Goal: Information Seeking & Learning: Learn about a topic

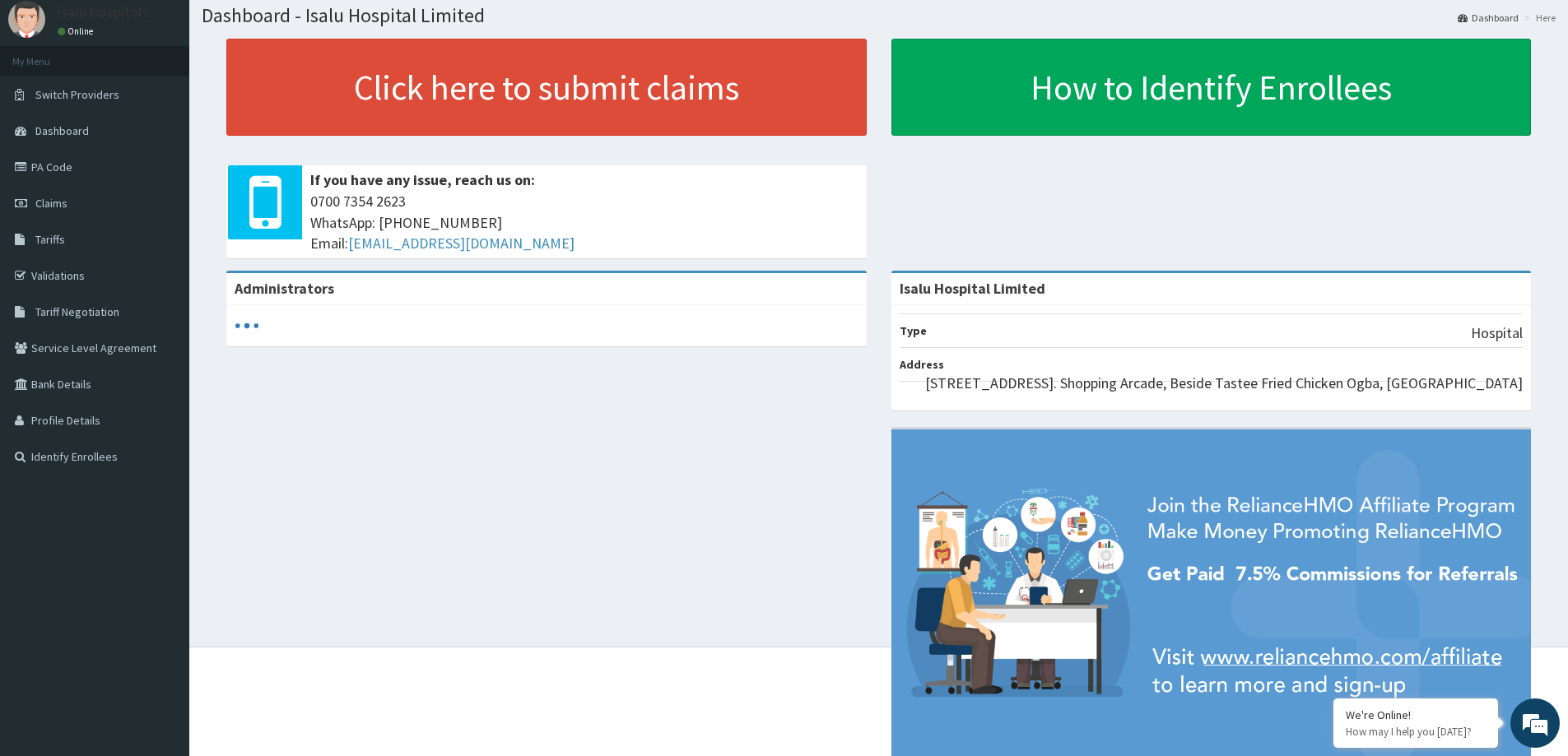
scroll to position [102, 0]
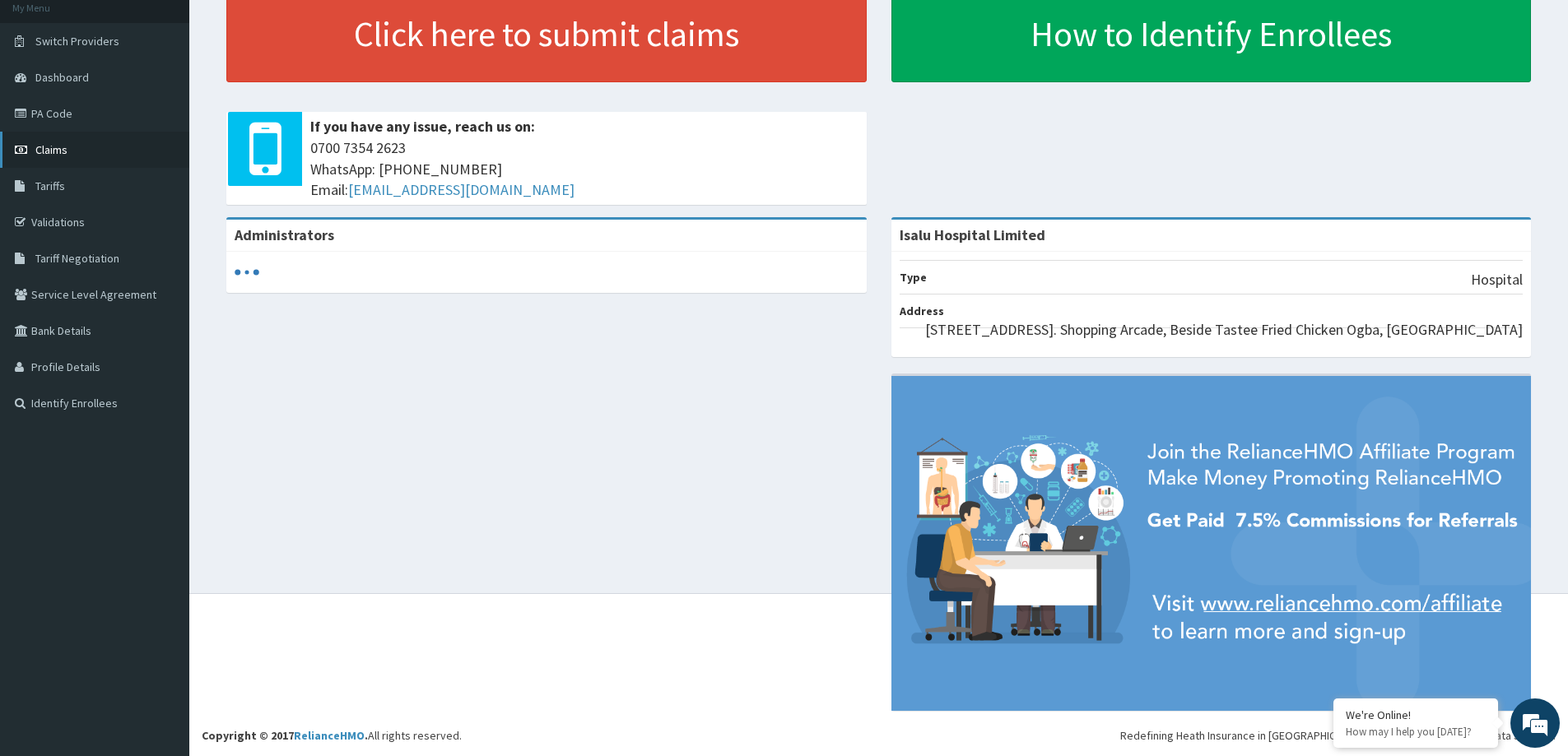
click at [65, 154] on span "Claims" at bounding box center [51, 150] width 32 height 15
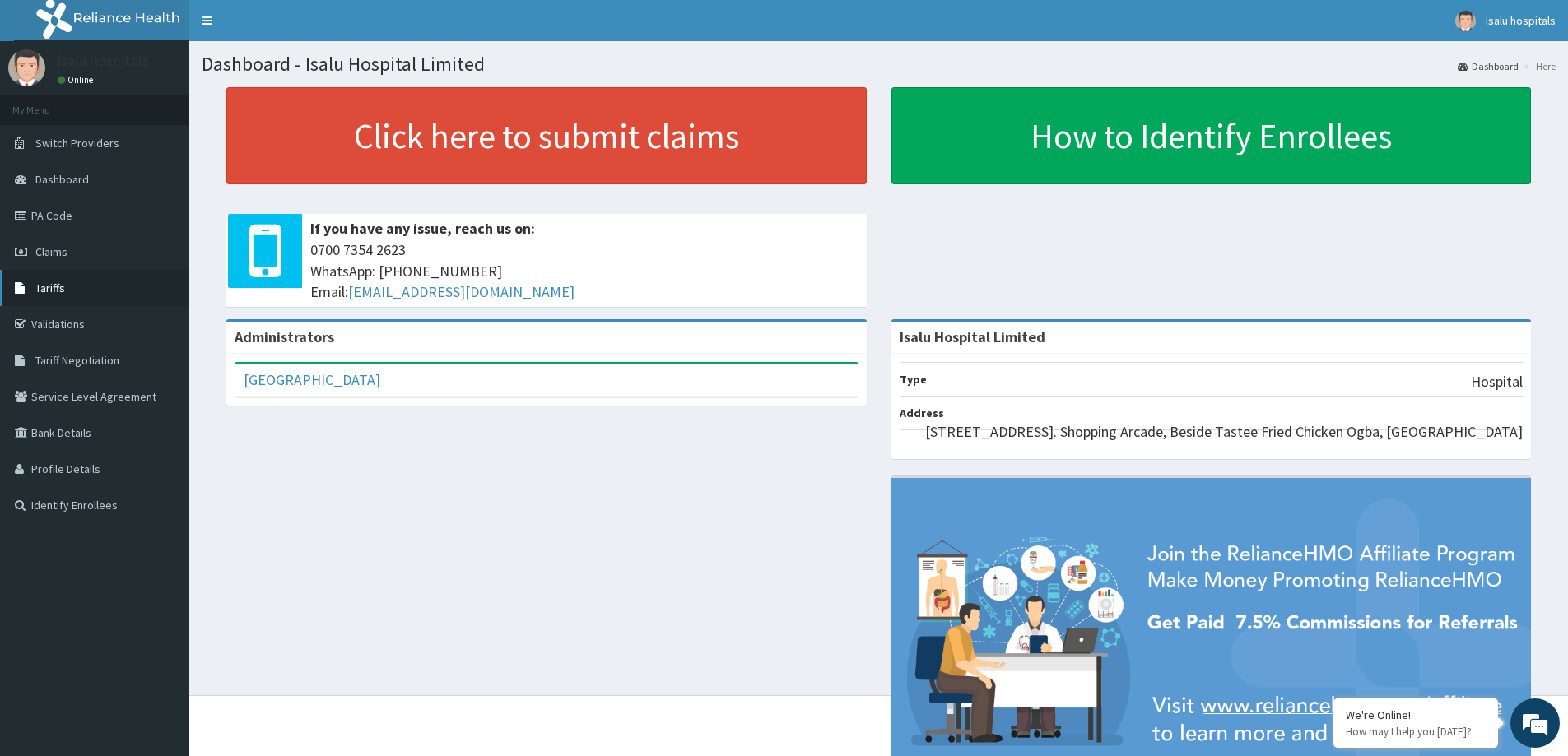
click at [87, 299] on link "Tariffs" at bounding box center [95, 287] width 190 height 36
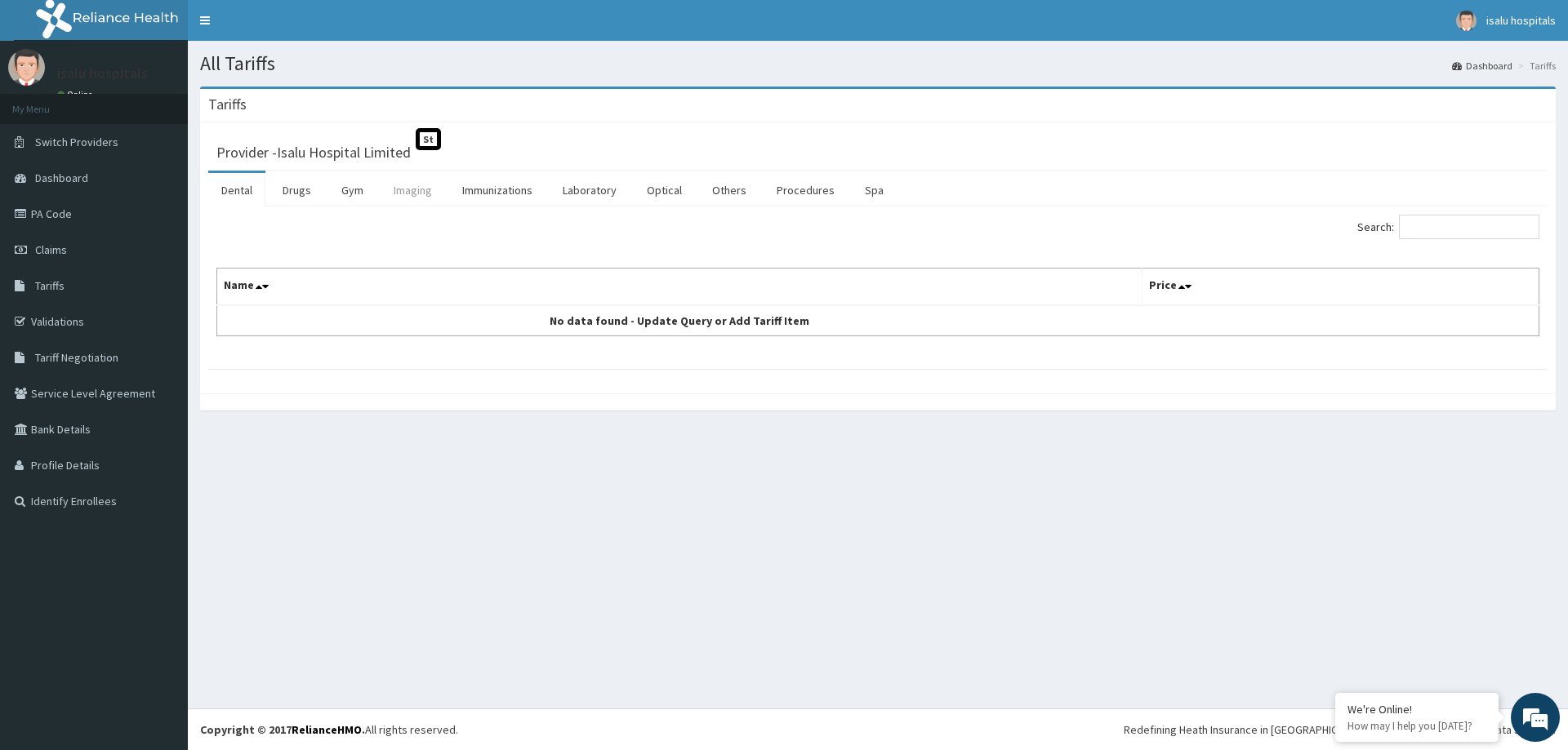
click at [403, 191] on link "Imaging" at bounding box center [413, 190] width 65 height 34
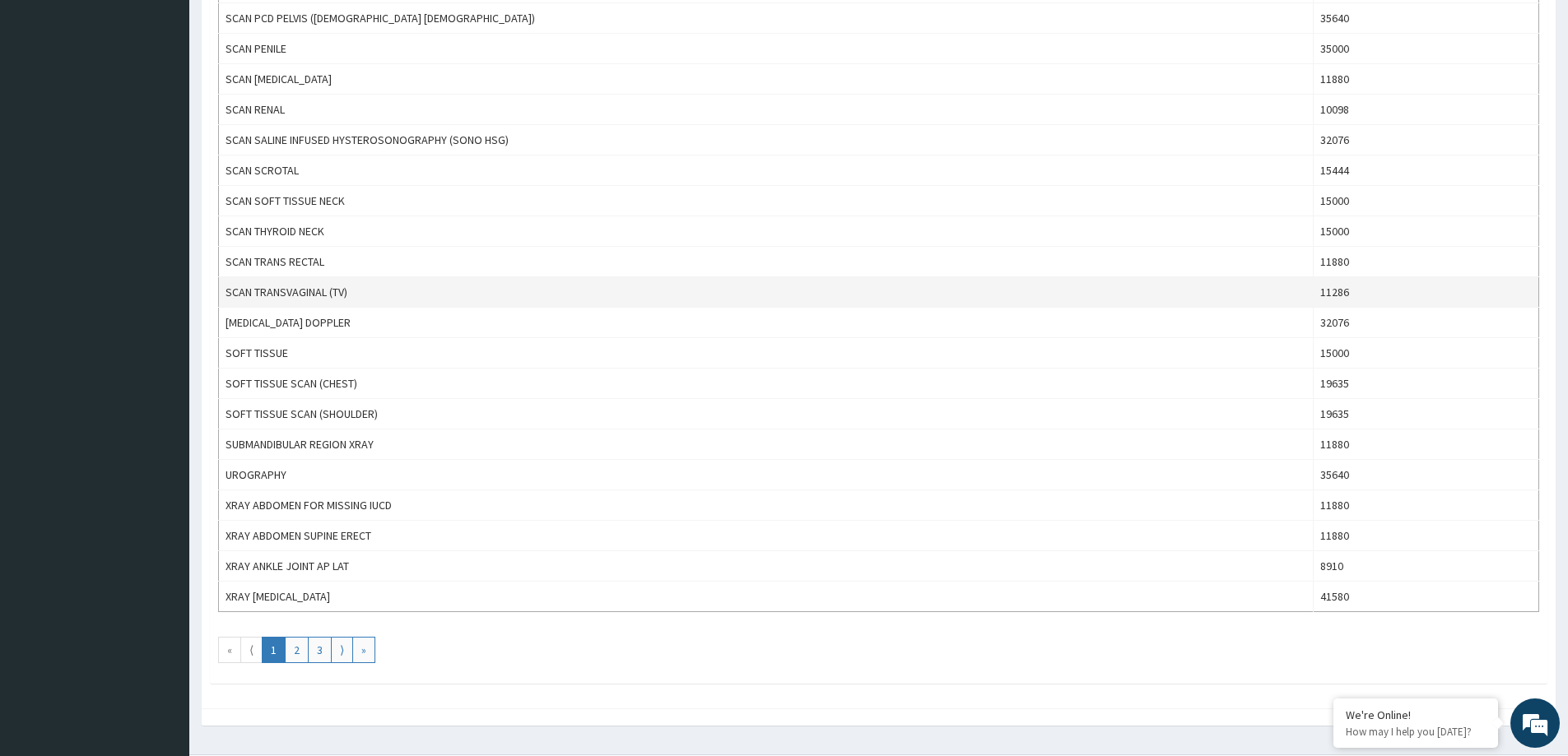
scroll to position [1259, 0]
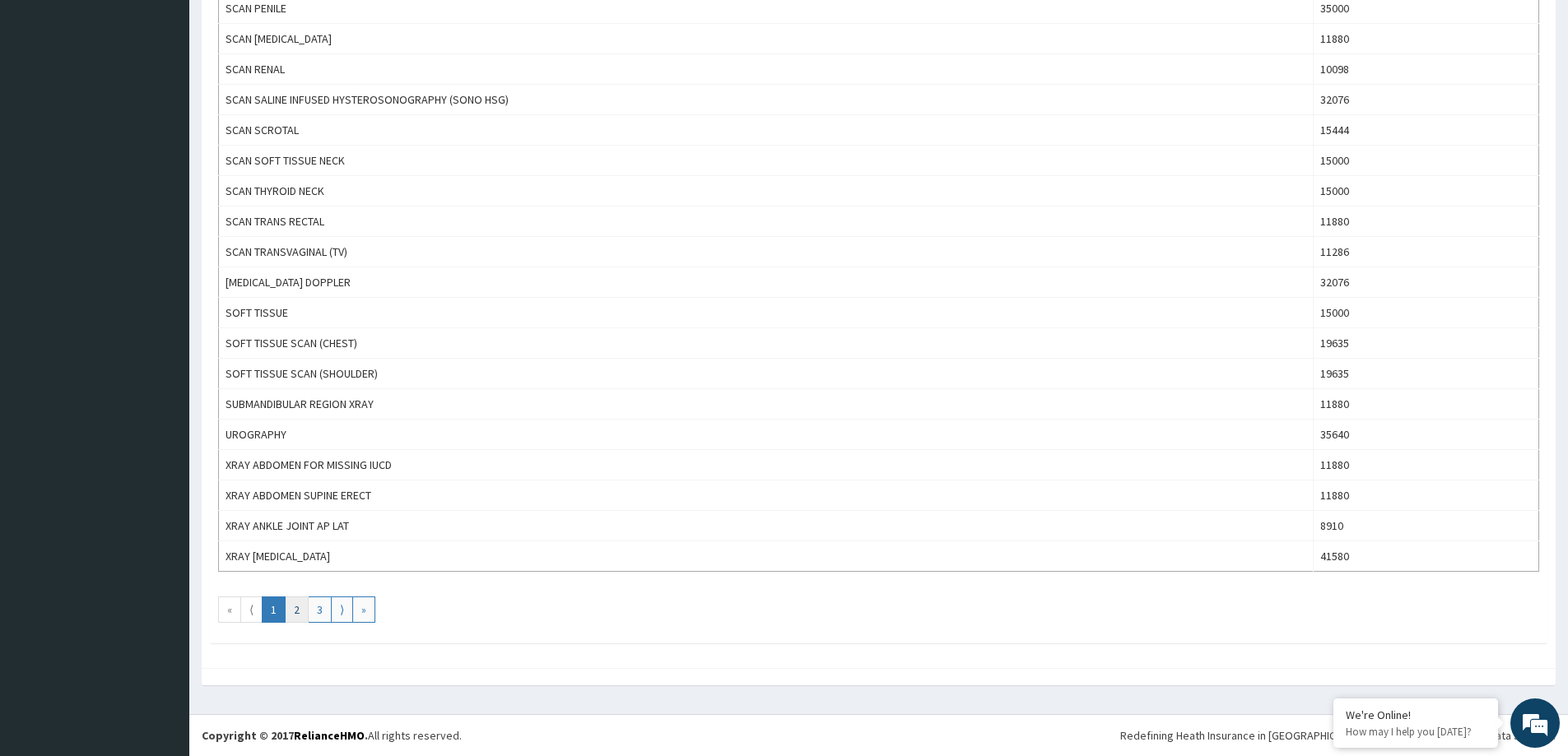
click at [306, 613] on link "2" at bounding box center [297, 609] width 23 height 26
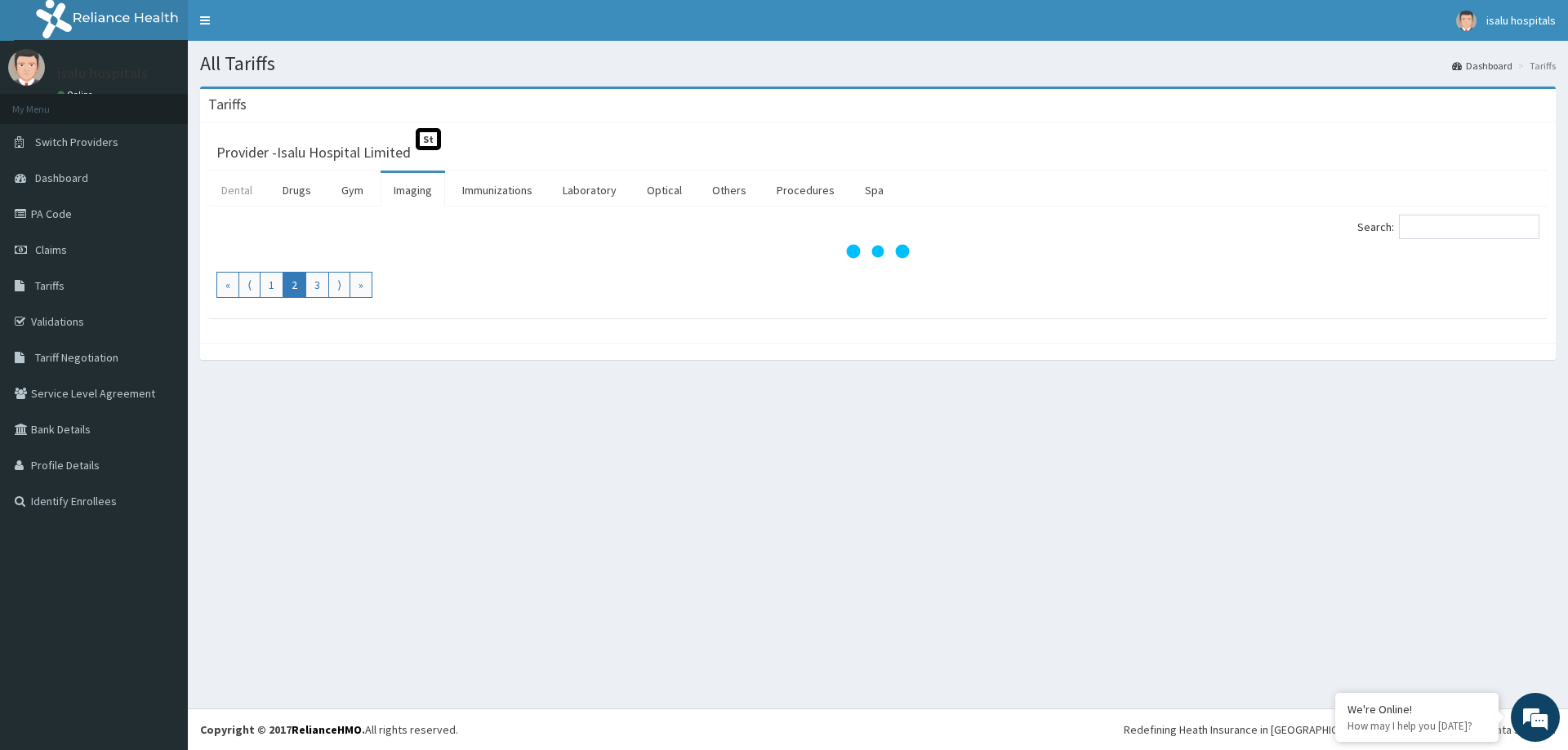
click at [246, 187] on link "Dental" at bounding box center [236, 190] width 57 height 34
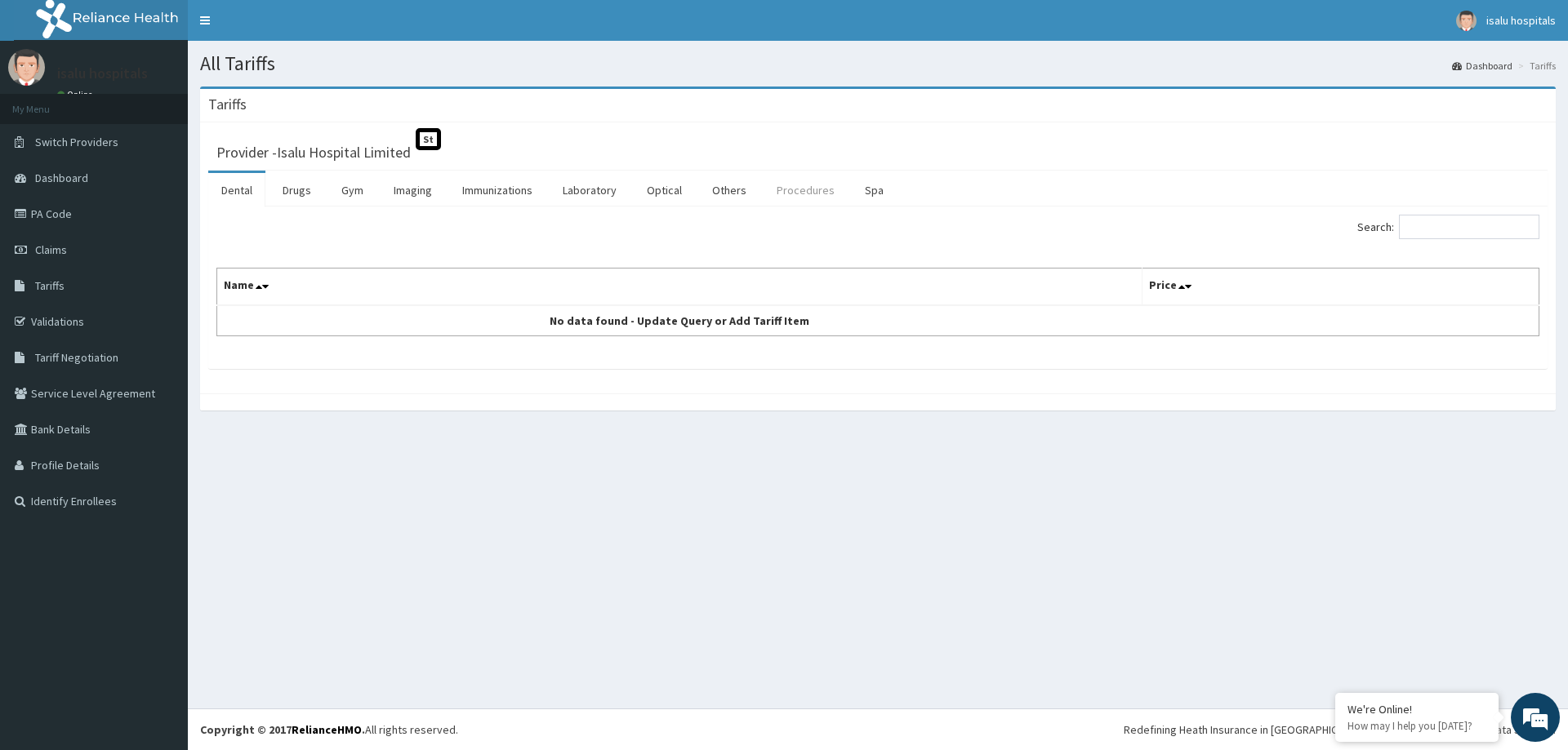
click at [796, 202] on link "Procedures" at bounding box center [805, 190] width 84 height 34
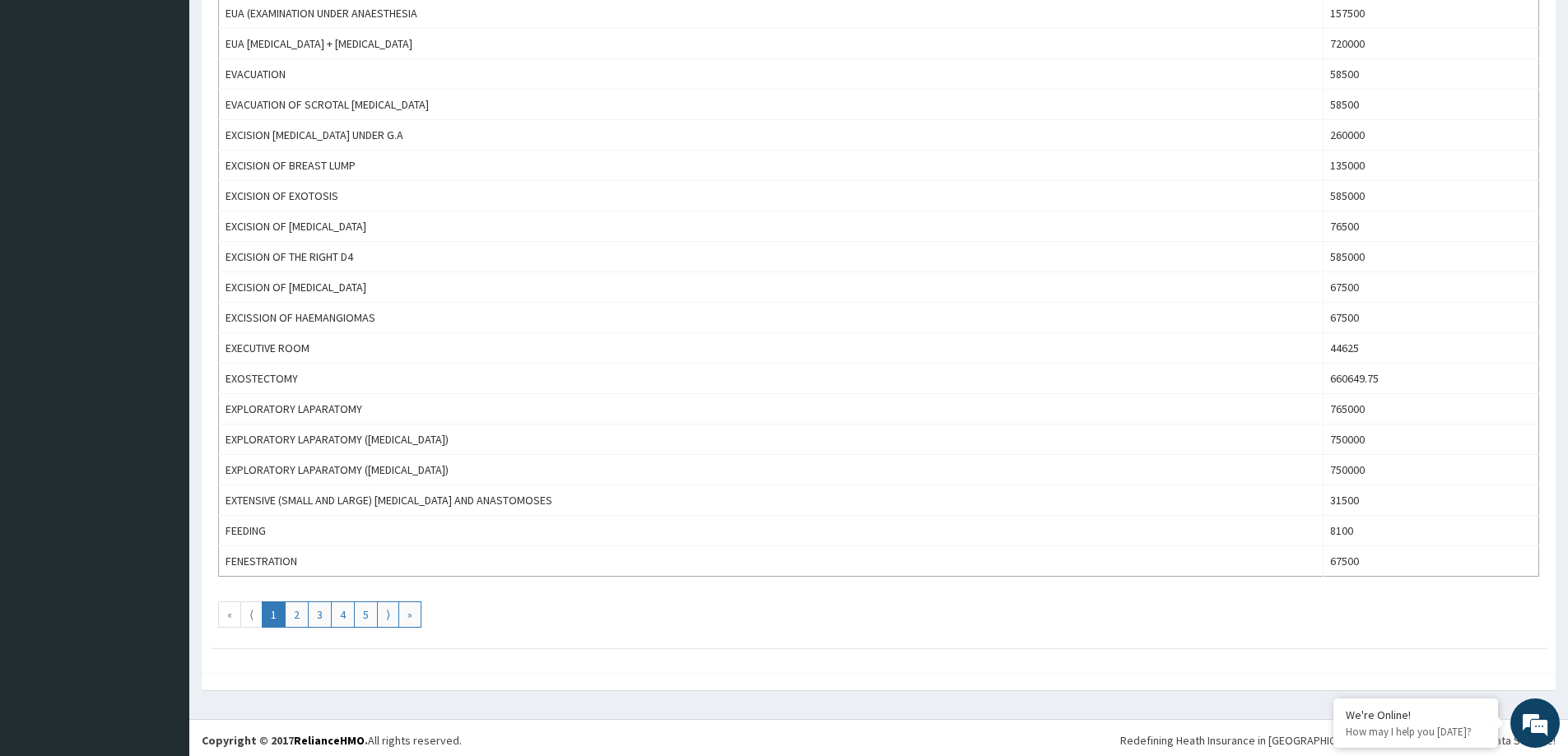
scroll to position [1259, 0]
click at [292, 620] on link "2" at bounding box center [297, 609] width 23 height 26
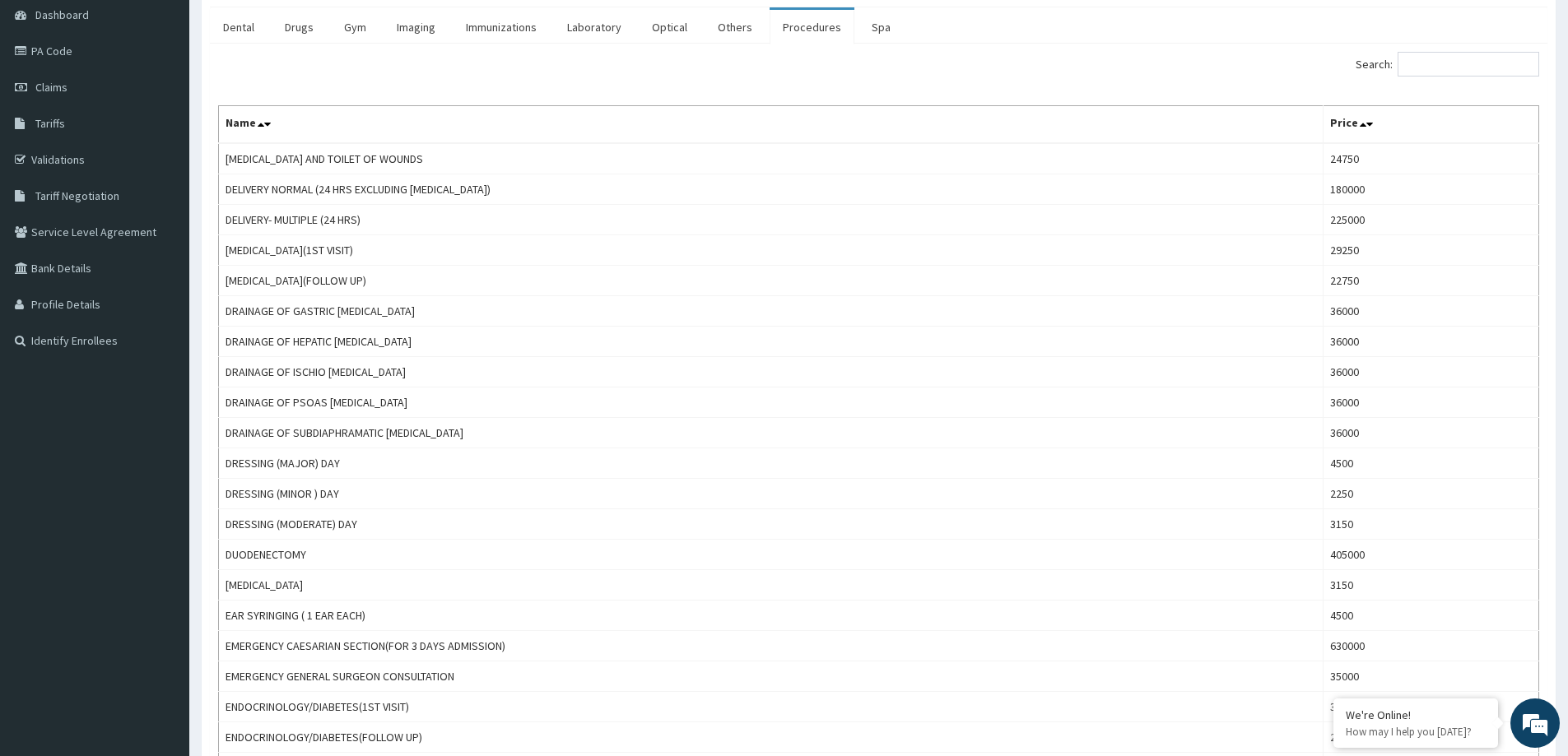
scroll to position [0, 0]
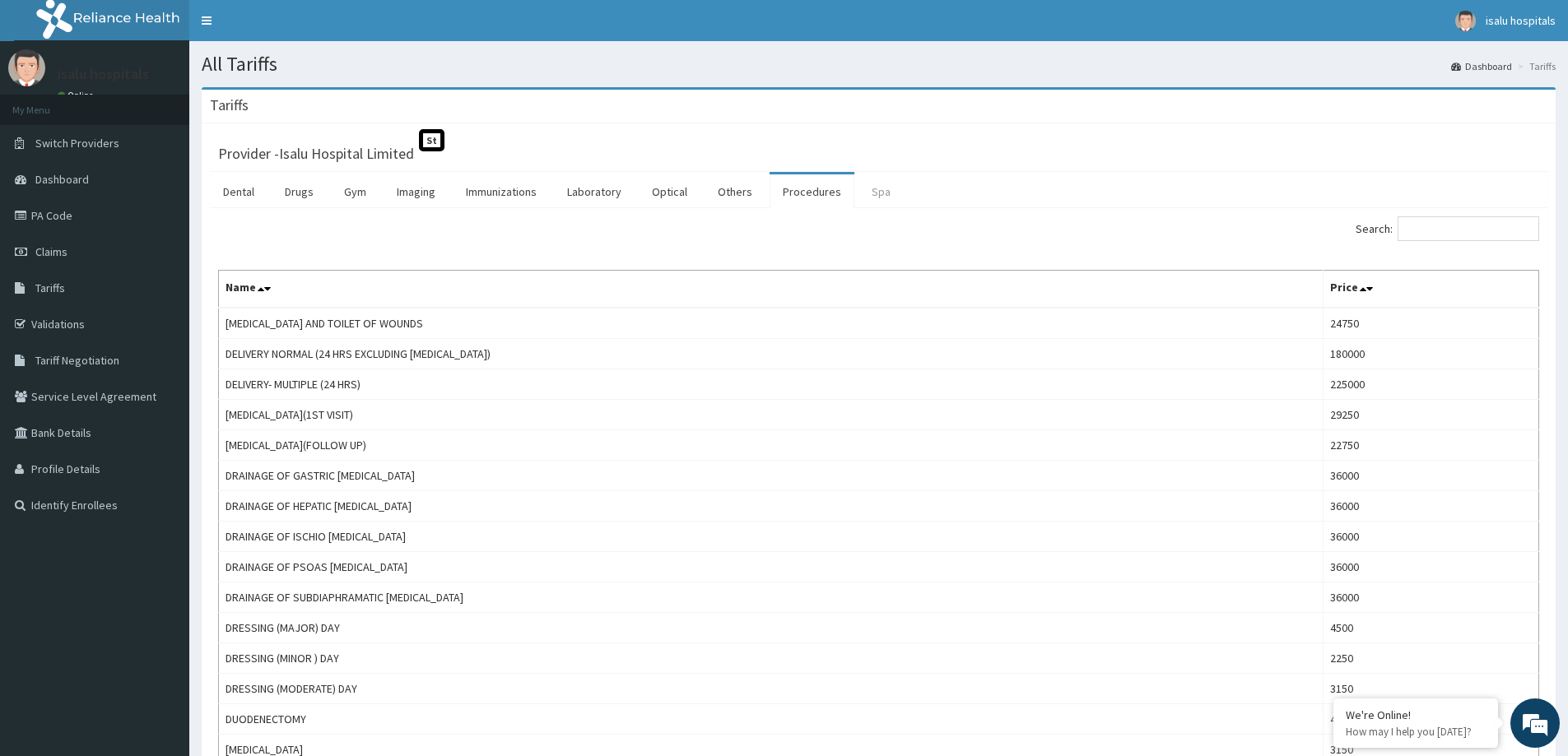
click at [874, 194] on link "Spa" at bounding box center [881, 191] width 45 height 34
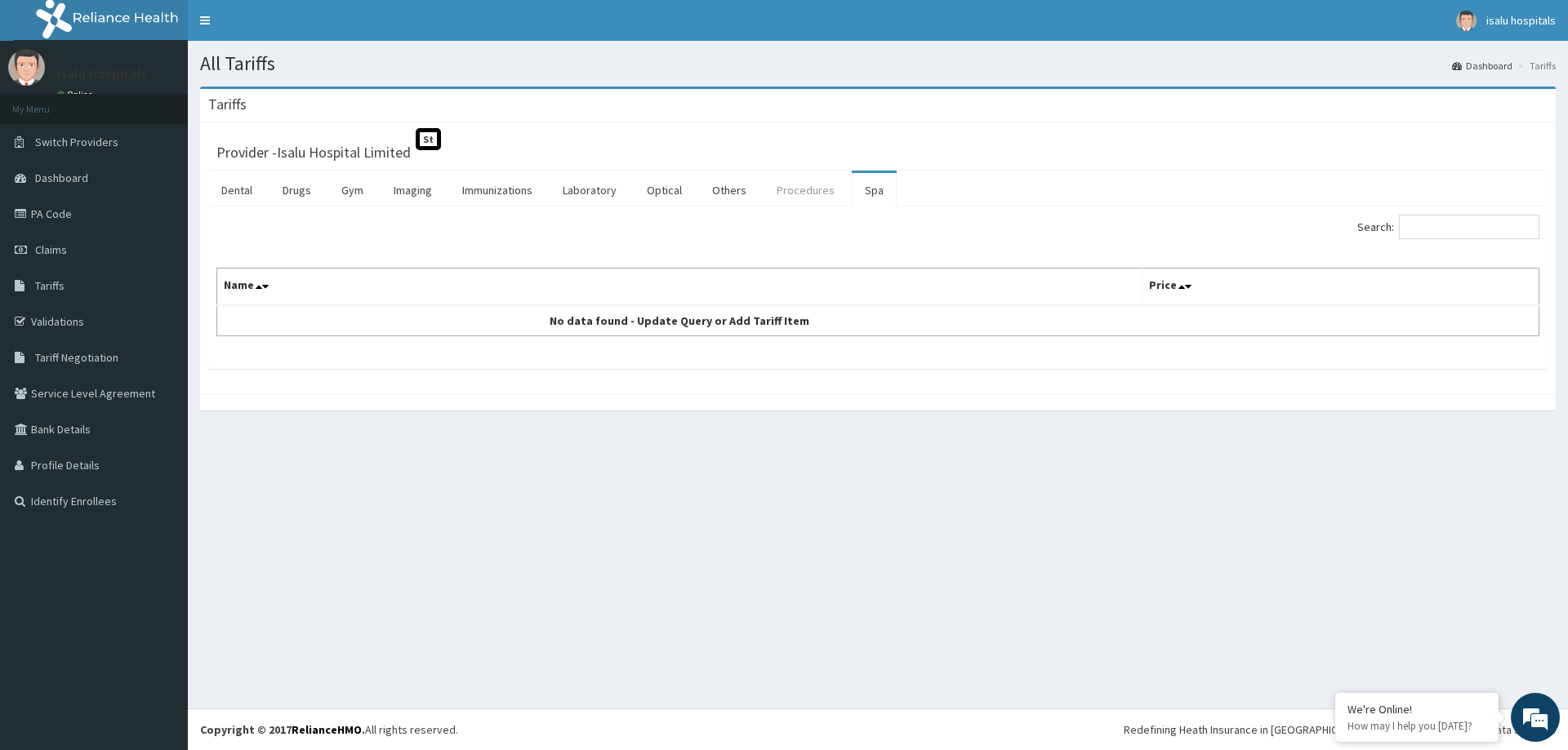
click at [797, 199] on link "Procedures" at bounding box center [805, 190] width 84 height 34
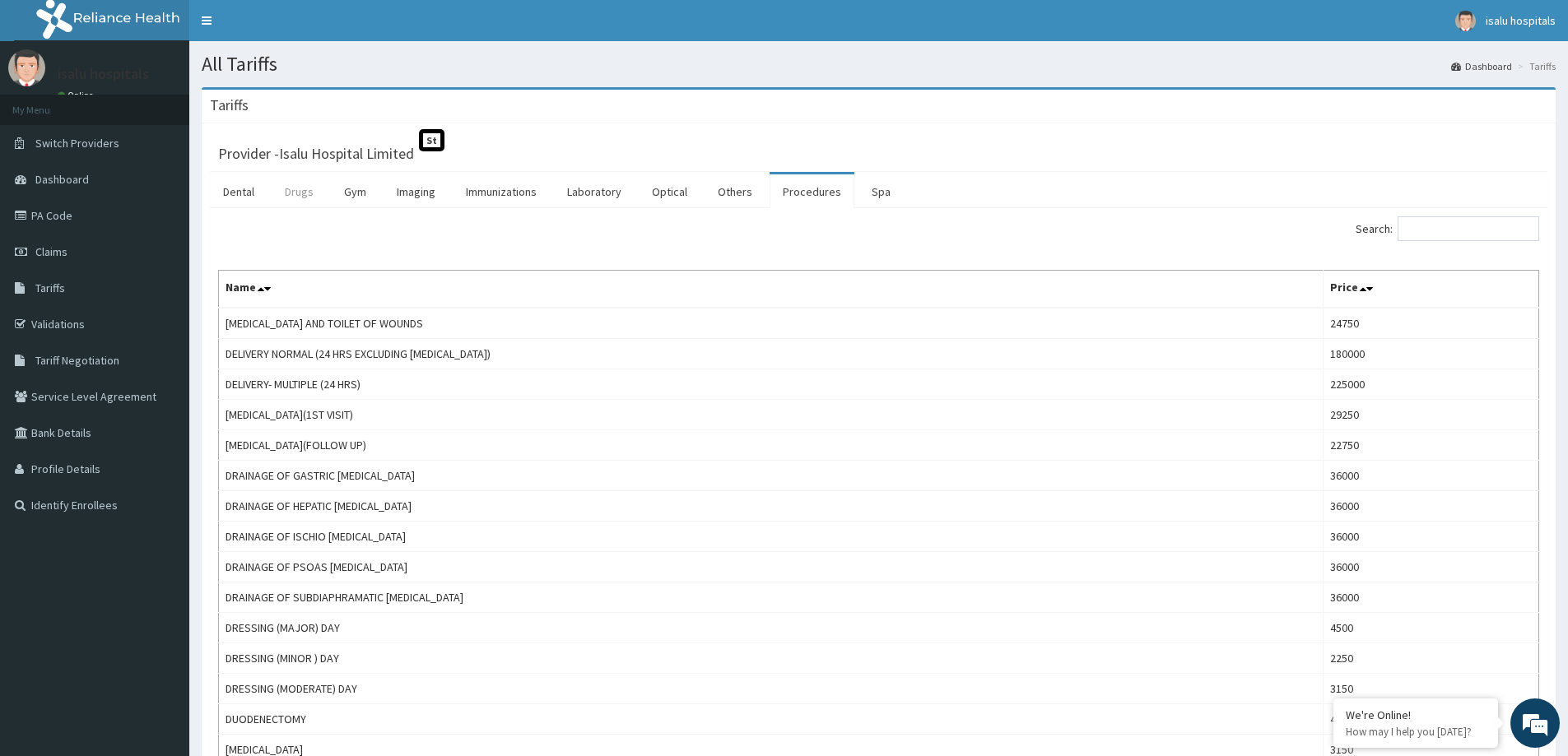
click at [306, 188] on link "Drugs" at bounding box center [299, 191] width 55 height 34
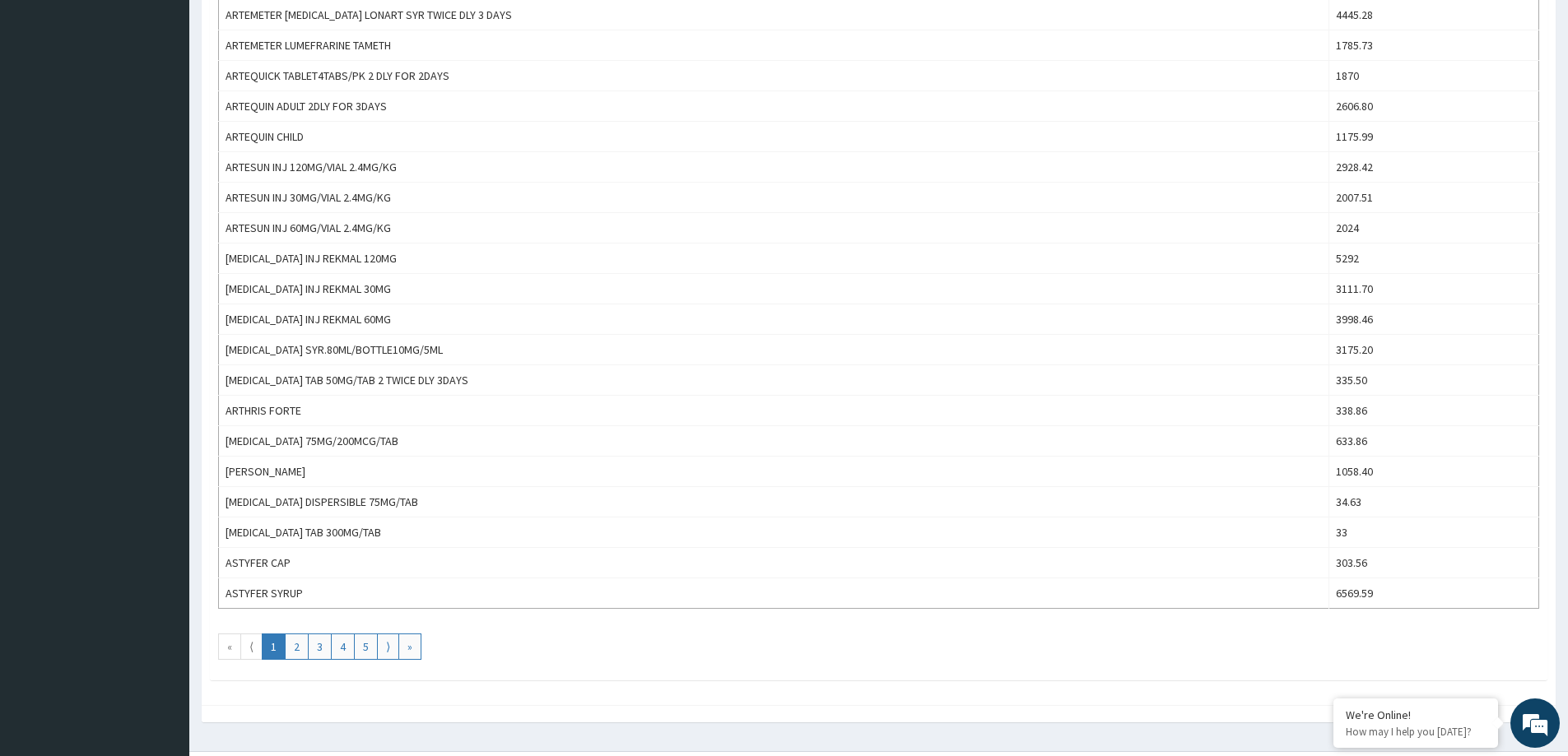
scroll to position [1259, 0]
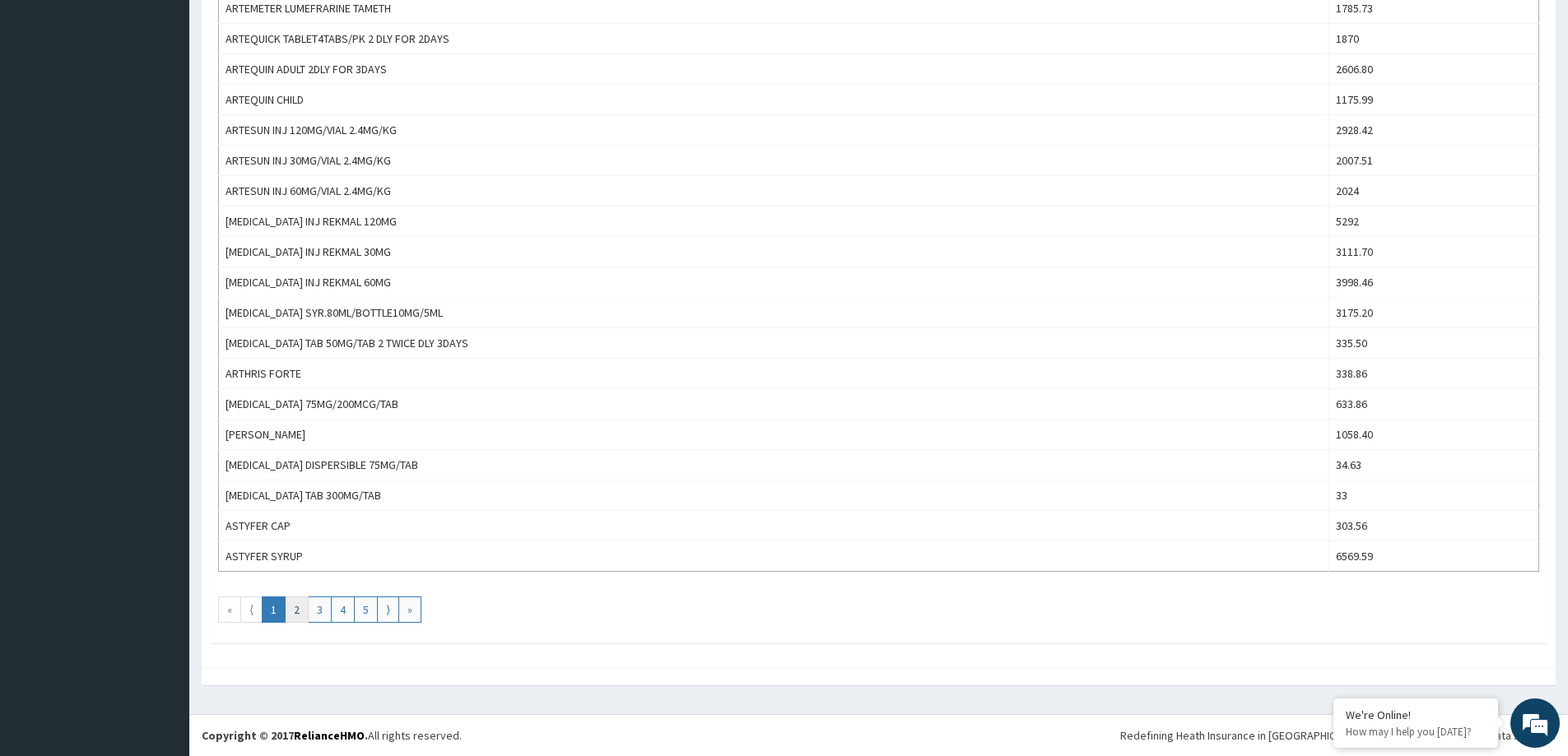
click at [306, 618] on link "2" at bounding box center [297, 609] width 23 height 26
click at [349, 616] on link "4" at bounding box center [343, 609] width 23 height 26
